Goal: Task Accomplishment & Management: Manage account settings

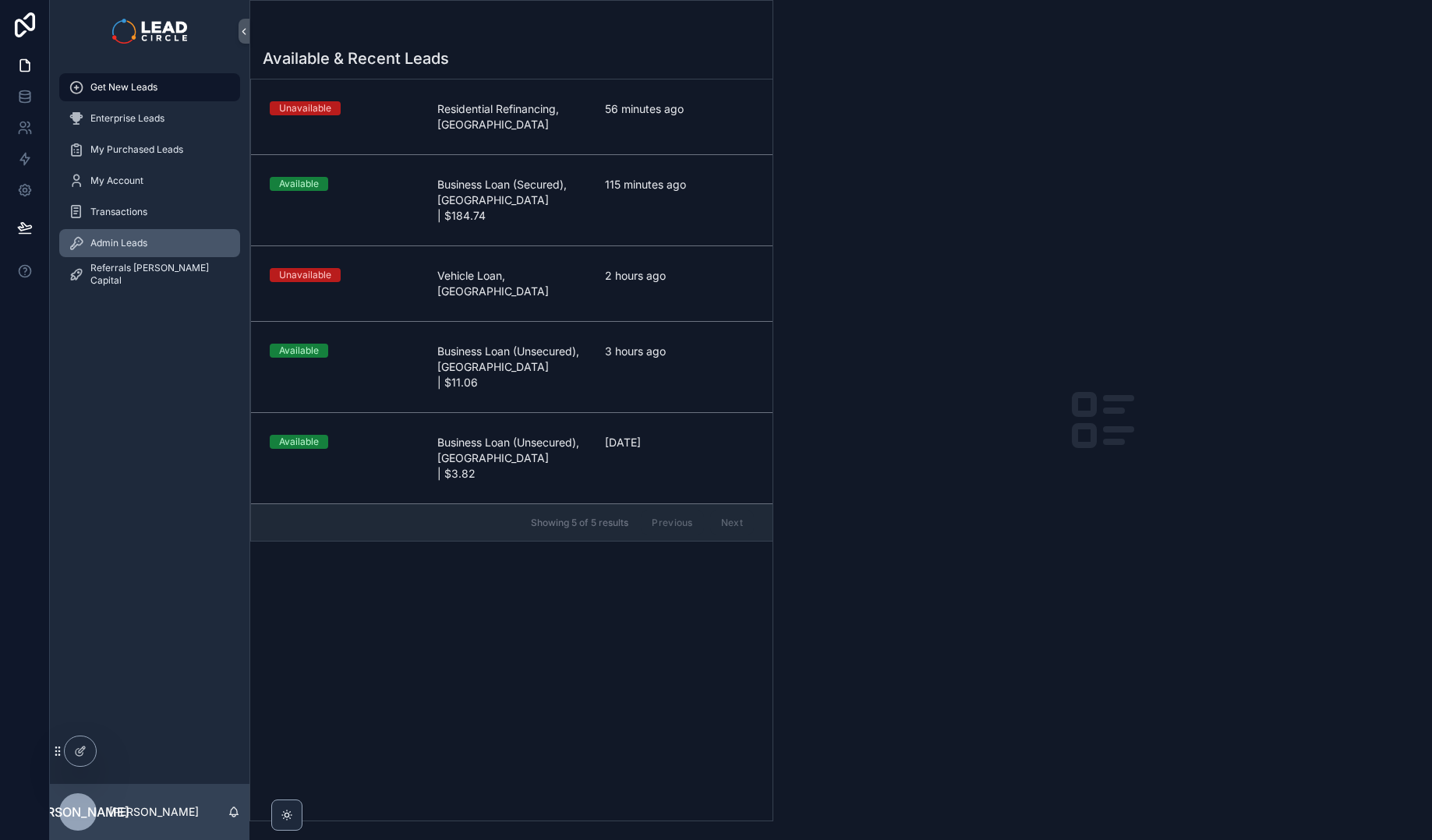
click at [136, 237] on span "Admin Leads" at bounding box center [118, 242] width 57 height 12
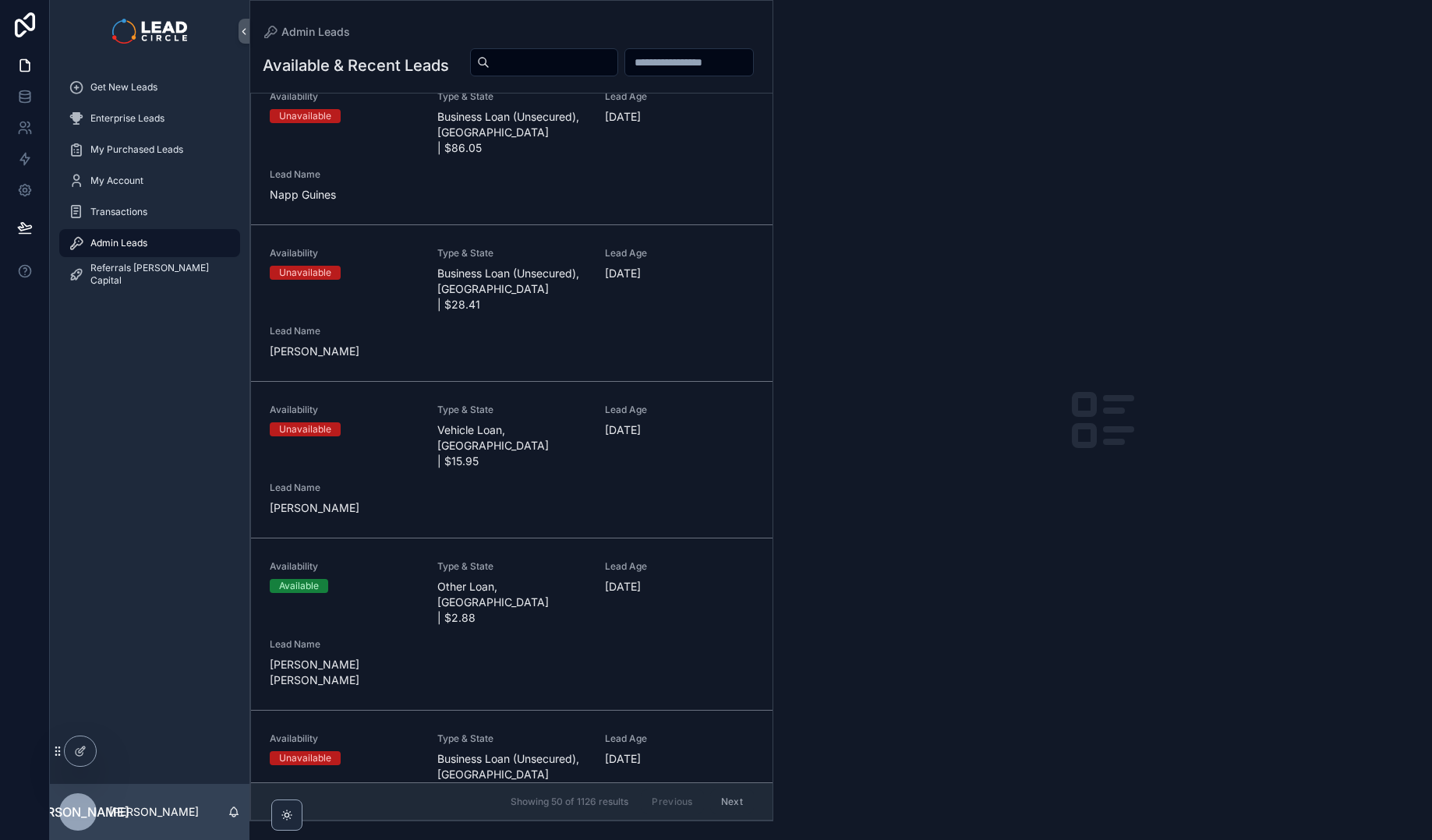
scroll to position [1802, 0]
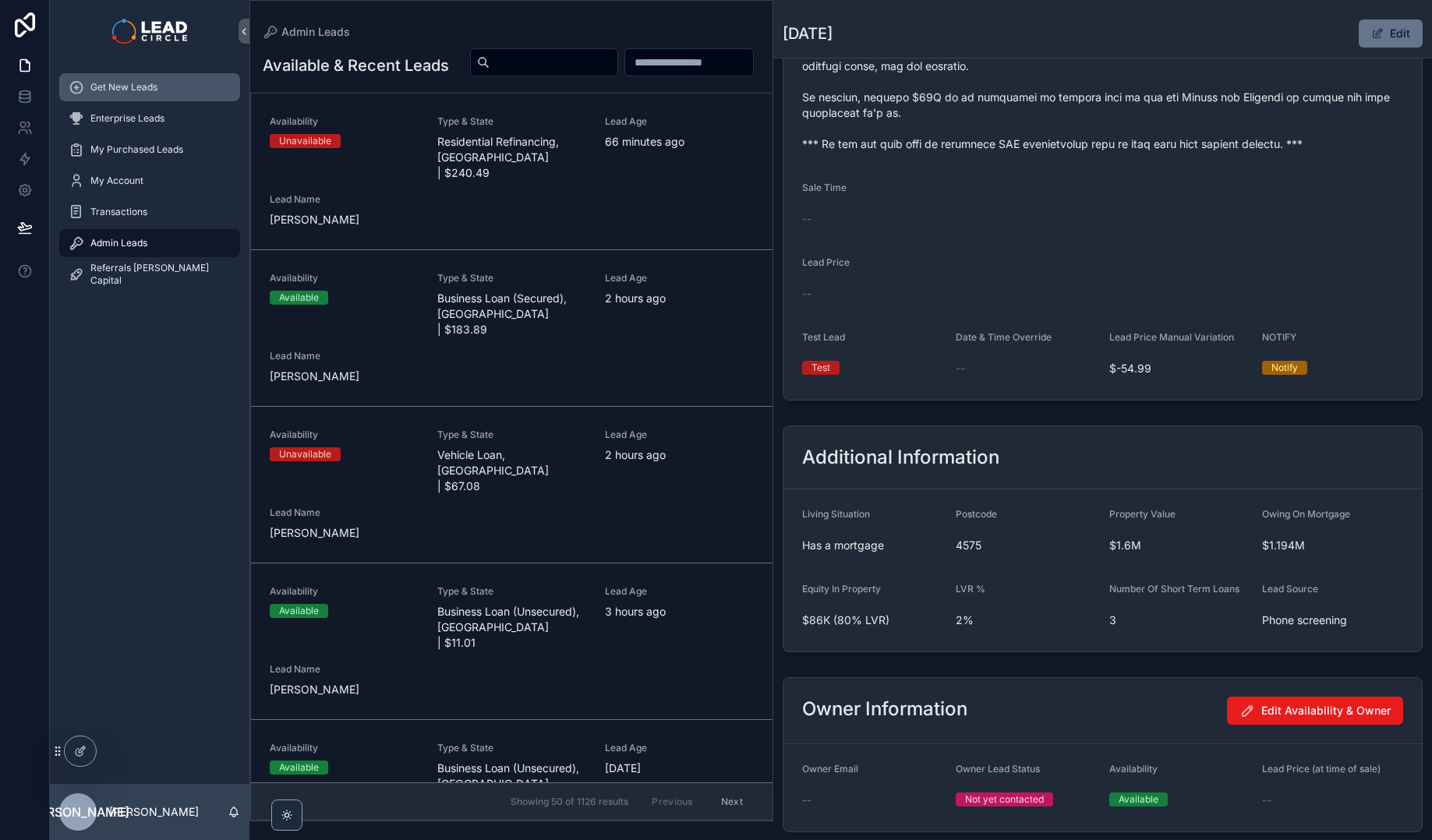
click at [171, 79] on div "Get New Leads" at bounding box center [149, 87] width 162 height 25
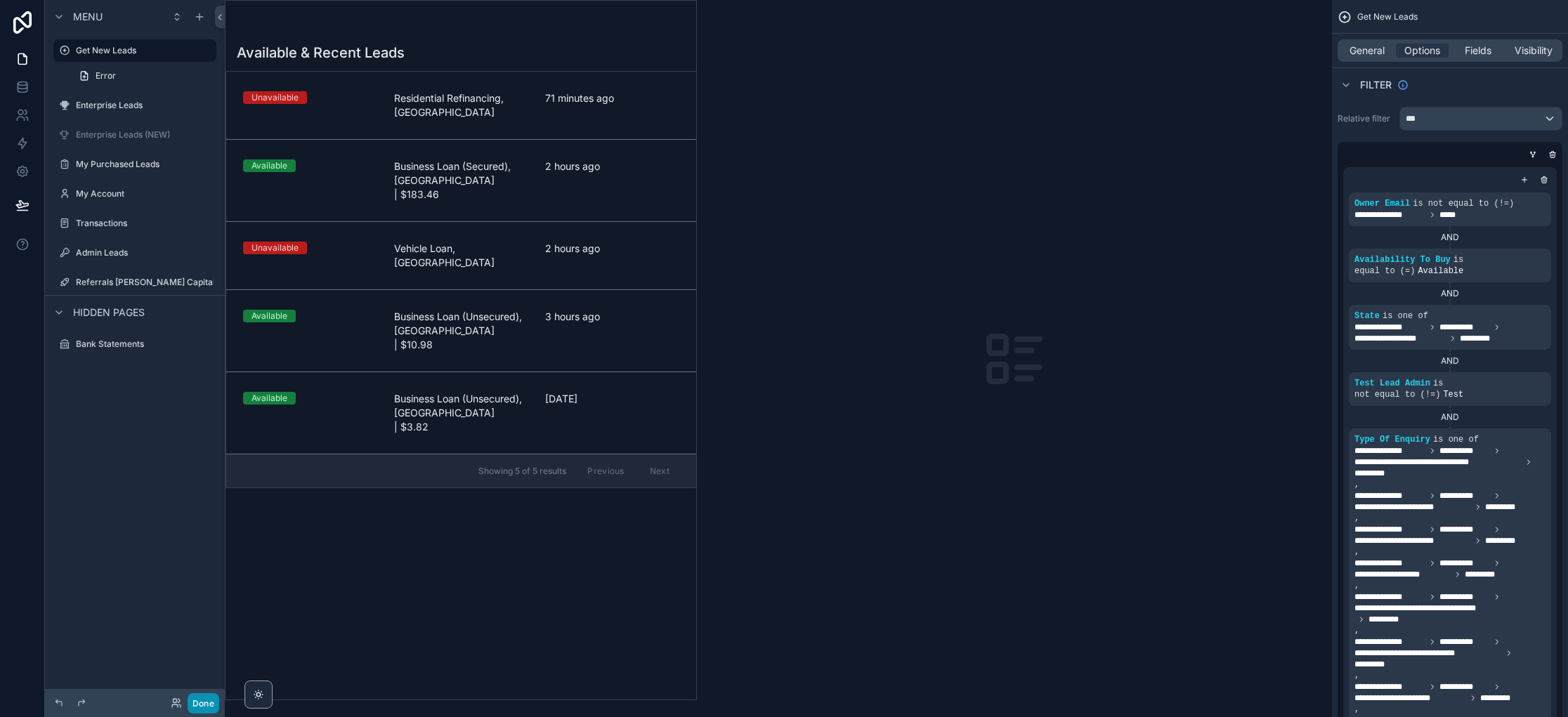
click at [199, 697] on button "Done" at bounding box center [203, 703] width 32 height 20
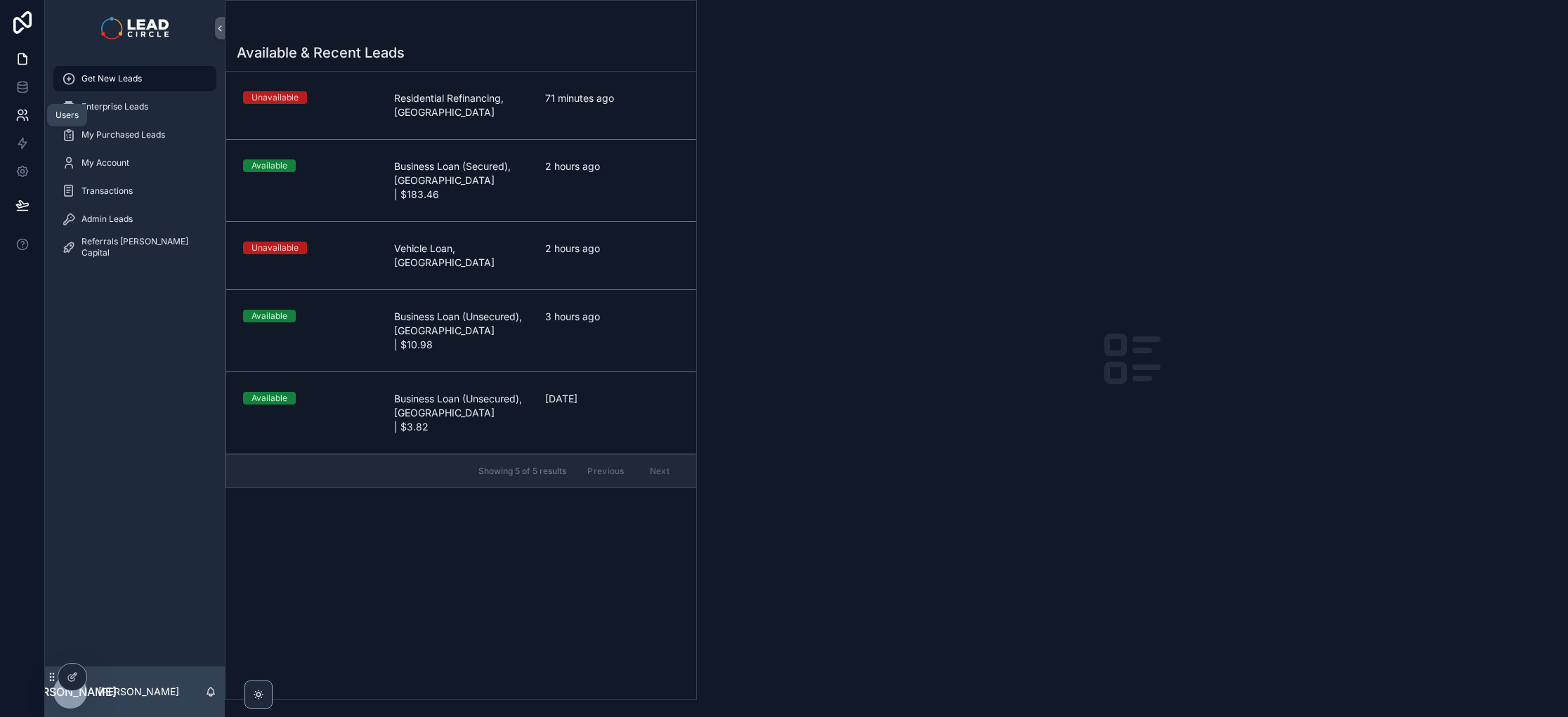
click at [15, 105] on link at bounding box center [22, 115] width 44 height 28
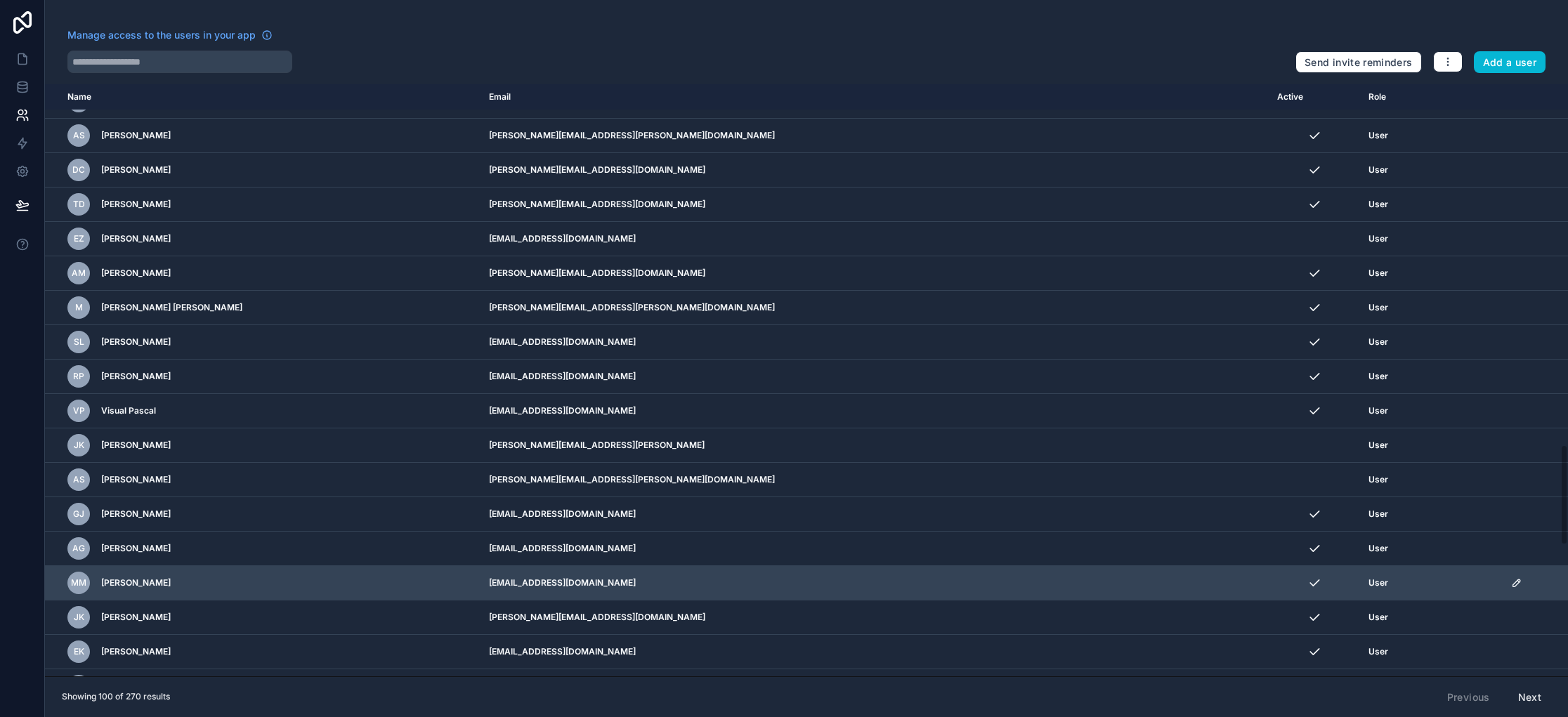
scroll to position [2875, 0]
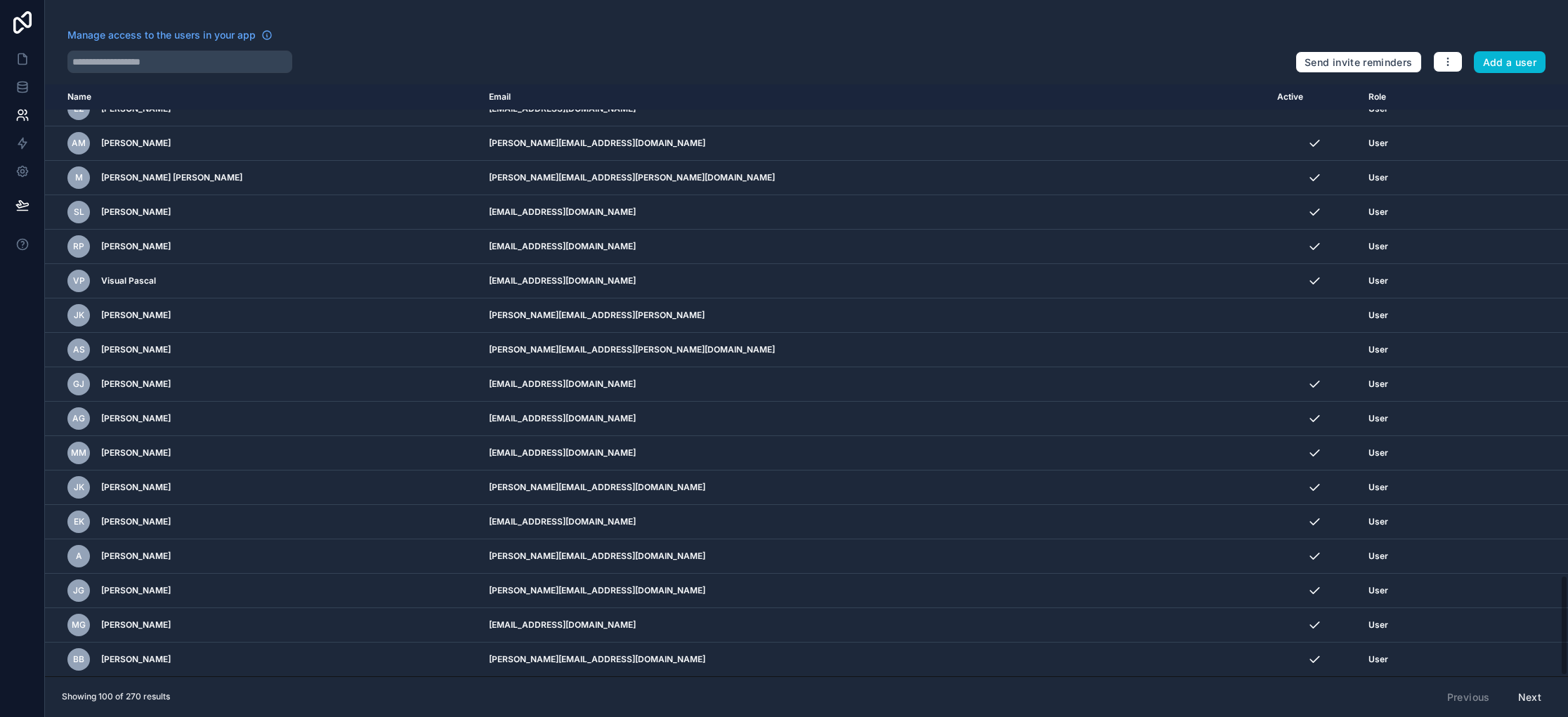
click at [1524, 695] on button "Next" at bounding box center [1530, 697] width 43 height 24
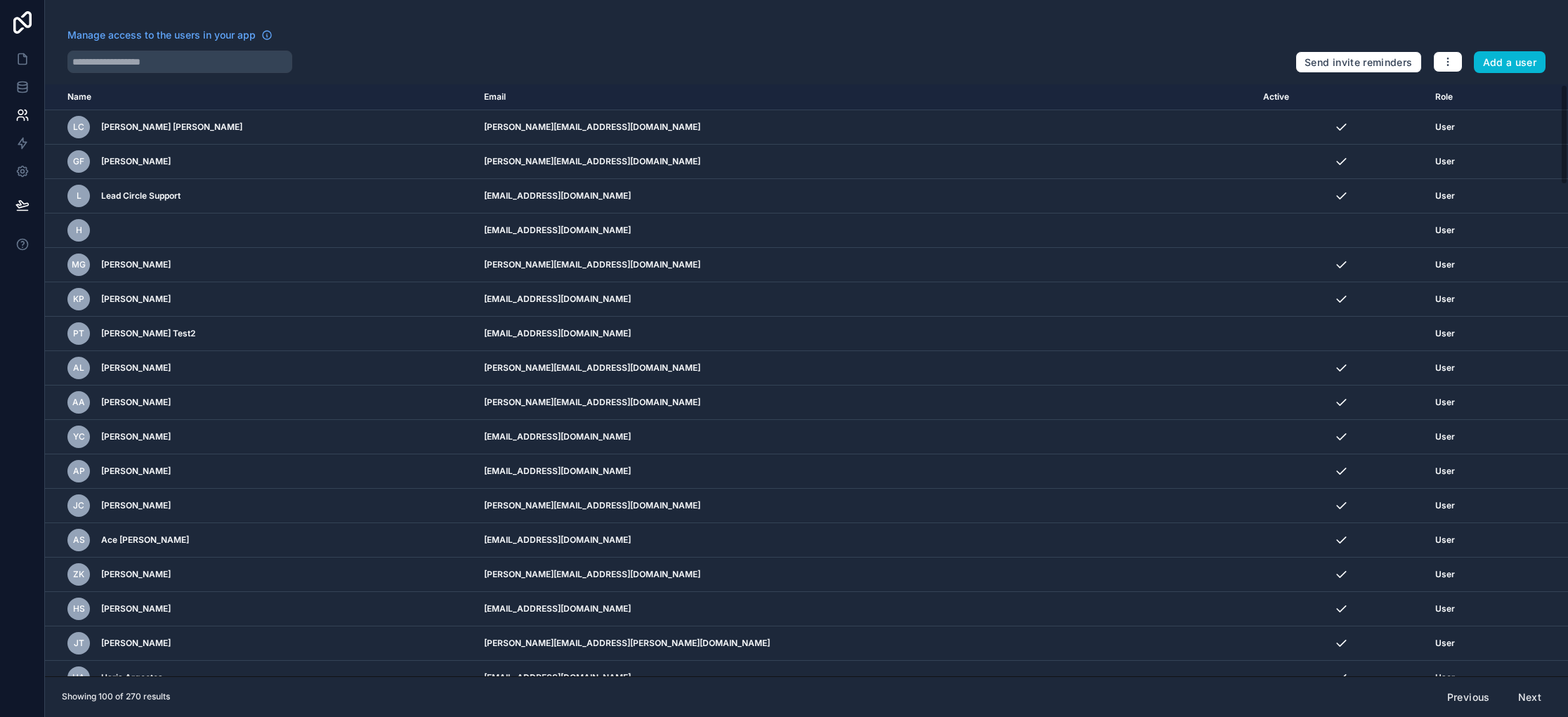
click at [1527, 693] on button "Next" at bounding box center [1530, 697] width 43 height 24
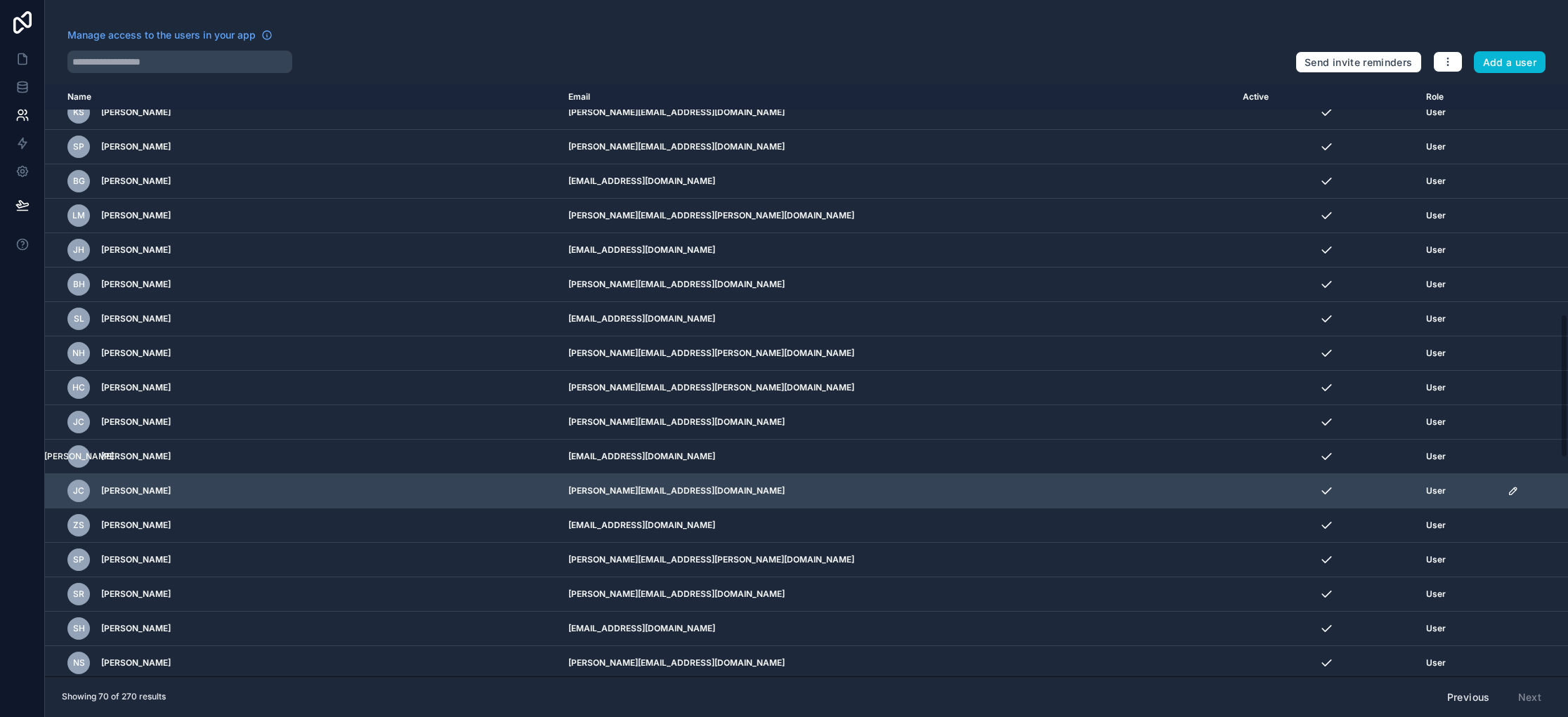
scroll to position [1842, 0]
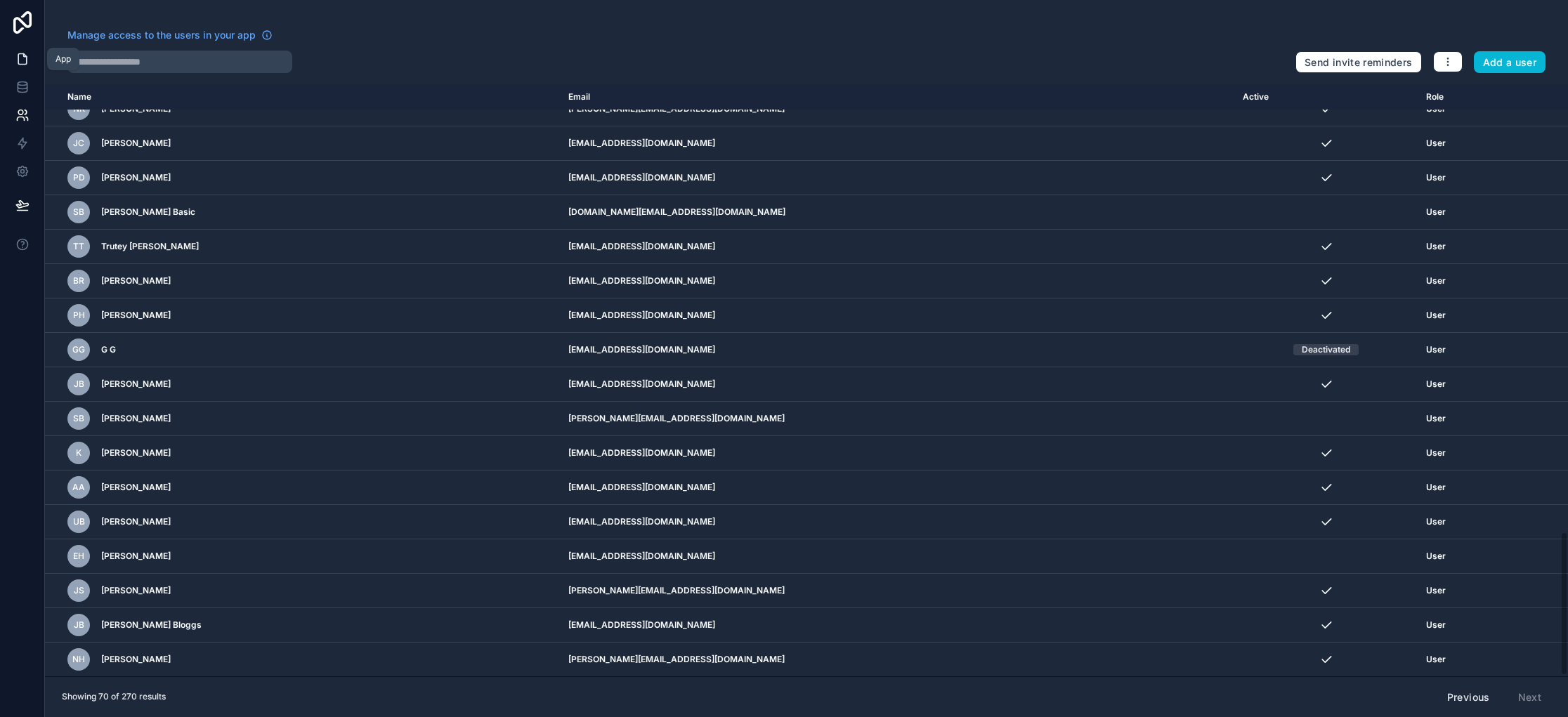
click at [24, 60] on icon at bounding box center [22, 59] width 14 height 14
